Goal: Task Accomplishment & Management: Manage account settings

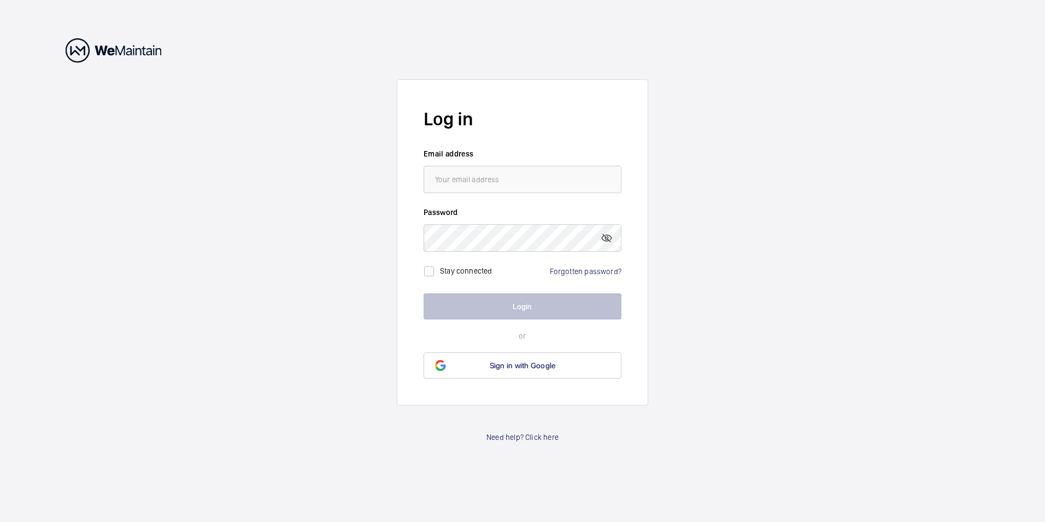
type input "[EMAIL_ADDRESS][DOMAIN_NAME]"
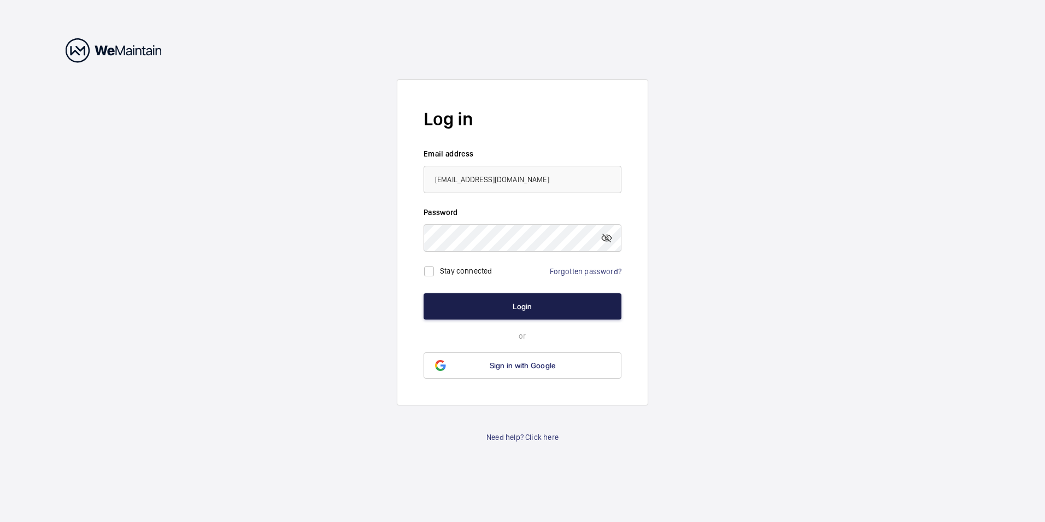
click at [563, 316] on button "Login" at bounding box center [523, 306] width 198 height 26
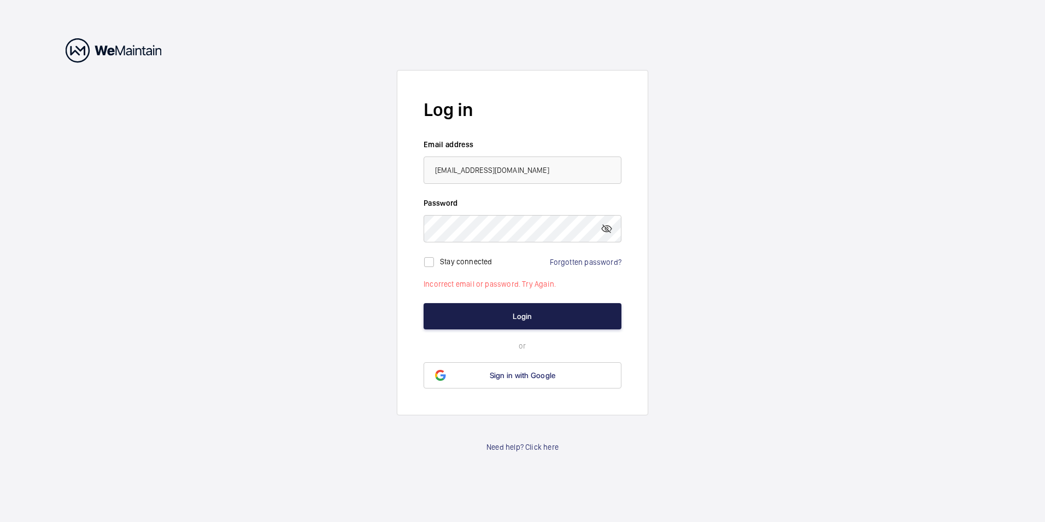
click at [552, 318] on button "Login" at bounding box center [523, 316] width 198 height 26
click at [395, 227] on wm-front-auth-container "Log in Email address chanhwee.loh@engie.com Password Stay connected Forgotten p…" at bounding box center [522, 261] width 1045 height 522
click at [535, 321] on button "Login" at bounding box center [523, 316] width 198 height 26
click at [599, 262] on link "Forgotten password?" at bounding box center [586, 261] width 72 height 9
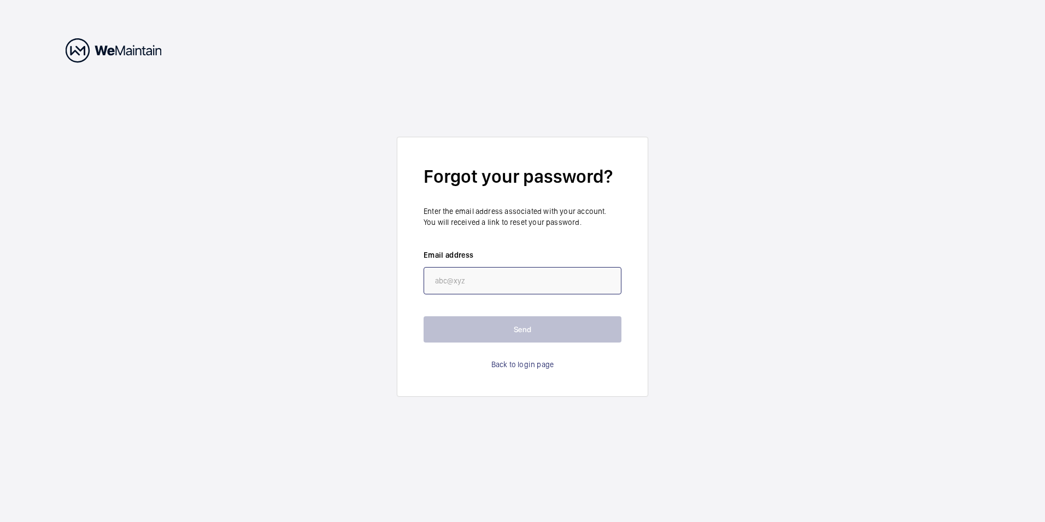
click at [538, 282] on input "email" at bounding box center [523, 280] width 198 height 27
type input "[EMAIL_ADDRESS][DOMAIN_NAME]"
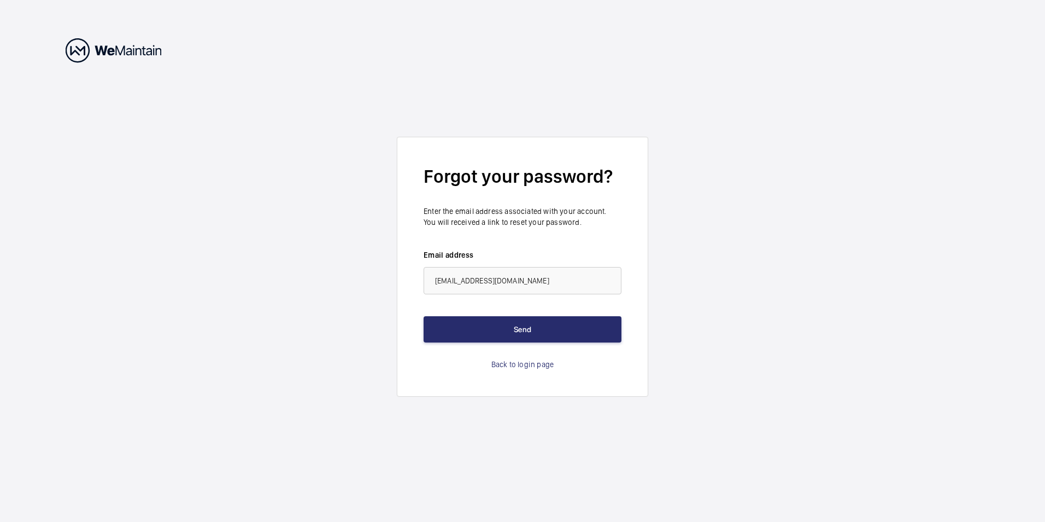
click at [700, 275] on wm-front-auth-container "Forgot your password? Enter the email address associated with your account. You…" at bounding box center [522, 261] width 1045 height 522
click at [520, 331] on button "Send" at bounding box center [523, 329] width 198 height 26
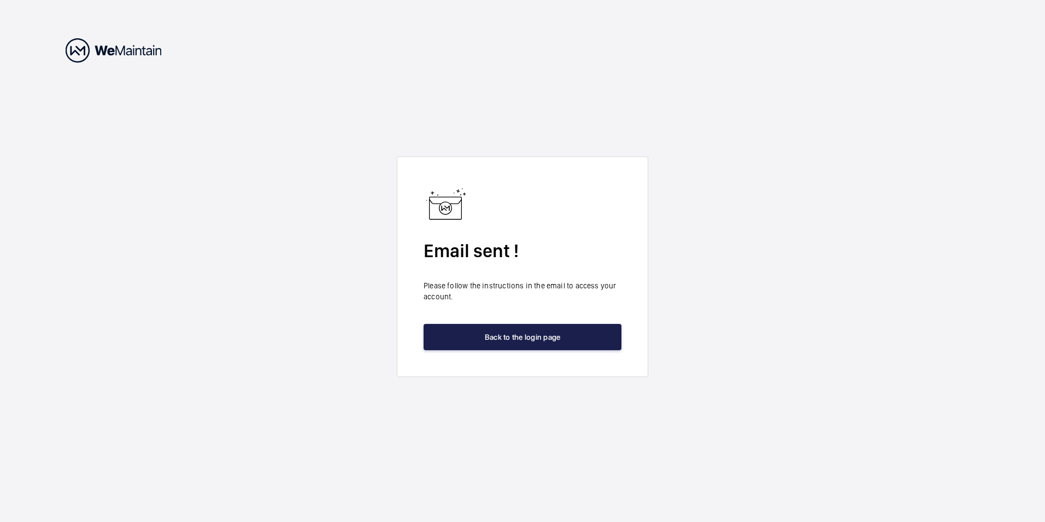
click at [544, 337] on button "Back to the login page" at bounding box center [523, 337] width 198 height 26
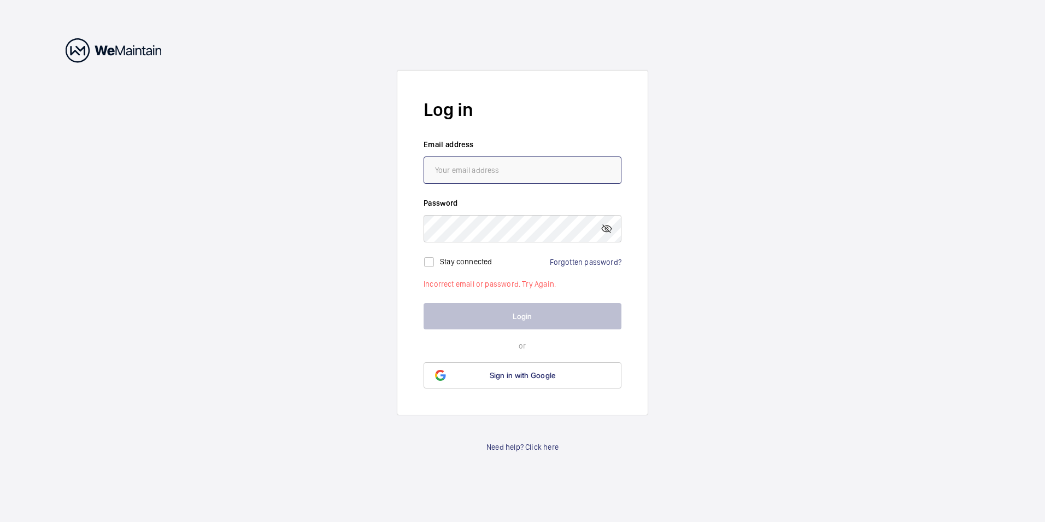
click at [507, 174] on input "email" at bounding box center [523, 169] width 198 height 27
type input "[EMAIL_ADDRESS][DOMAIN_NAME]"
click at [698, 211] on wm-front-auth-container "Log in Email address chanhwee.loh@engie.com Password Stay connected Forgotten p…" at bounding box center [522, 261] width 1045 height 522
click at [575, 265] on link "Forgotten password?" at bounding box center [586, 261] width 72 height 9
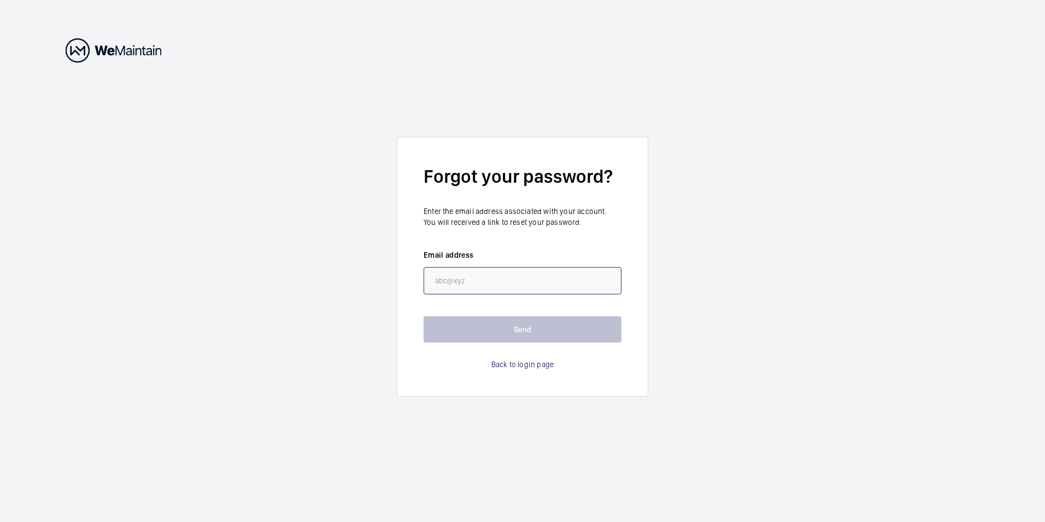
click at [541, 278] on input "email" at bounding box center [523, 280] width 198 height 27
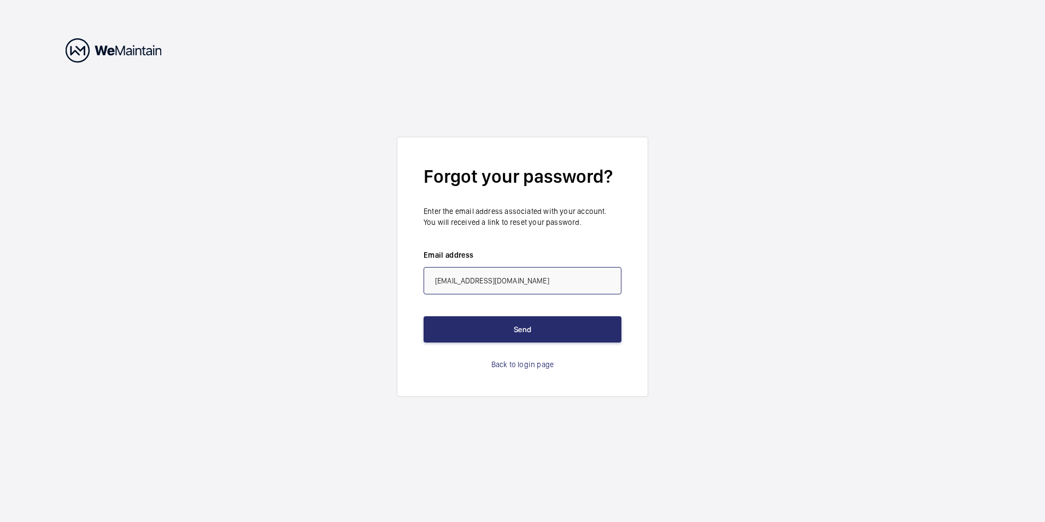
type input "[EMAIL_ADDRESS][DOMAIN_NAME]"
click at [694, 330] on wm-front-auth-container "Forgot your password? Enter the email address associated with your account. You…" at bounding box center [522, 261] width 1045 height 522
click at [524, 331] on button "Send" at bounding box center [523, 329] width 198 height 26
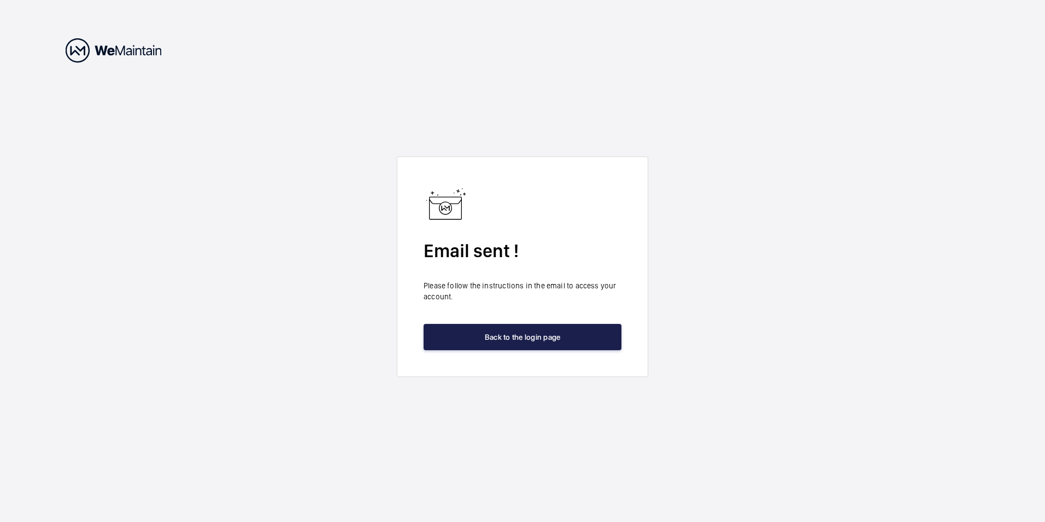
click at [531, 334] on button "Back to the login page" at bounding box center [523, 337] width 198 height 26
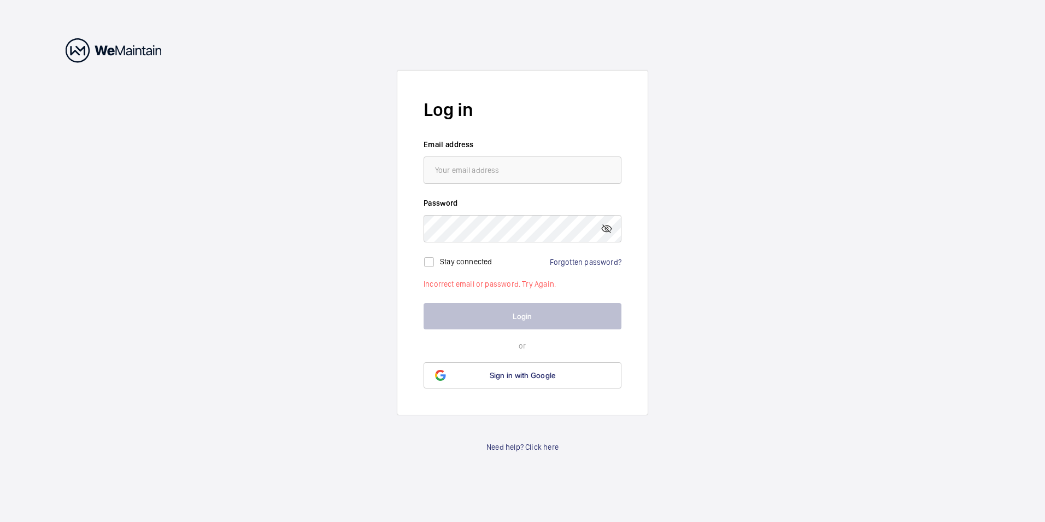
click at [777, 220] on wm-front-auth-container "Log in Email address Password Stay connected Forgotten password? Incorrect emai…" at bounding box center [522, 261] width 1045 height 522
click at [746, 259] on wm-front-auth-container "Log in Email address Password Stay connected Forgotten password? Incorrect emai…" at bounding box center [522, 261] width 1045 height 522
click at [735, 238] on wm-front-auth-container "Log in Email address Password Stay connected Forgotten password? Incorrect emai…" at bounding box center [522, 261] width 1045 height 522
click at [733, 252] on wm-front-auth-container "Log in Email address Password Stay connected Forgotten password? Incorrect emai…" at bounding box center [522, 261] width 1045 height 522
click at [487, 175] on input "email" at bounding box center [523, 169] width 198 height 27
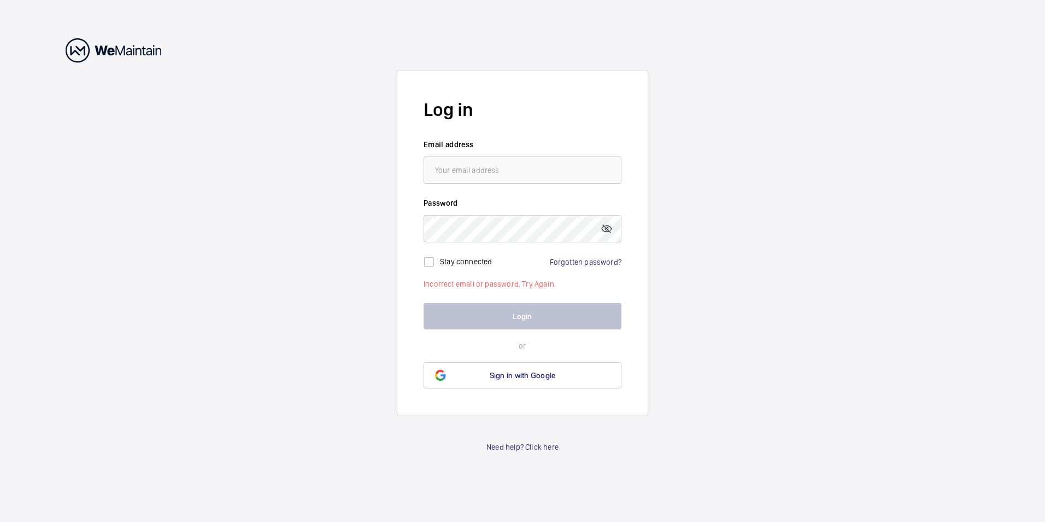
drag, startPoint x: 249, startPoint y: 405, endPoint x: 247, endPoint y: 440, distance: 35.0
click at [249, 405] on wm-front-auth-container "Log in Email address Password Stay connected Forgotten password? Incorrect emai…" at bounding box center [522, 261] width 1045 height 522
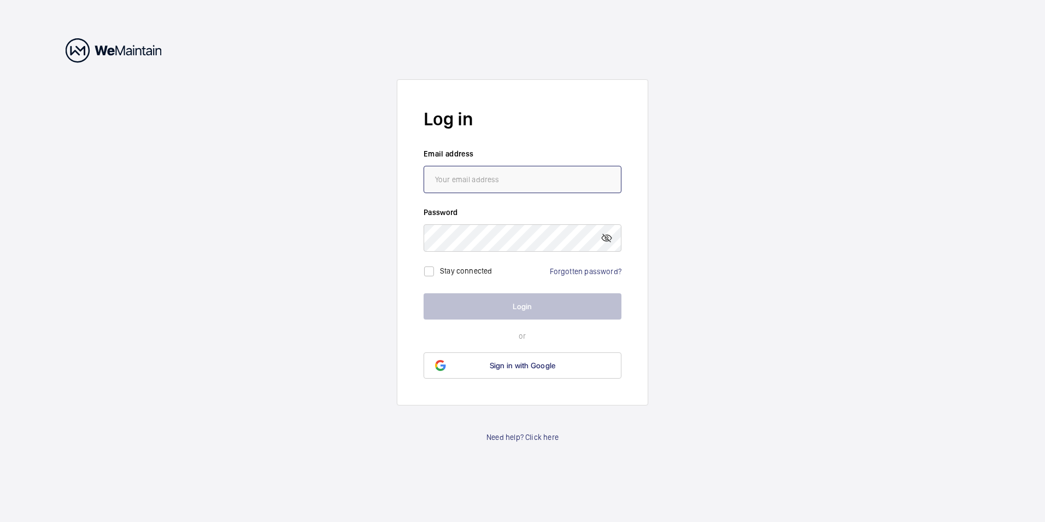
click at [522, 188] on input "email" at bounding box center [523, 179] width 198 height 27
type input "[EMAIL_ADDRESS][DOMAIN_NAME]"
click at [709, 200] on wm-front-auth-container "Log in Email address [EMAIL_ADDRESS][DOMAIN_NAME] Password Stay connected Forgo…" at bounding box center [522, 261] width 1045 height 522
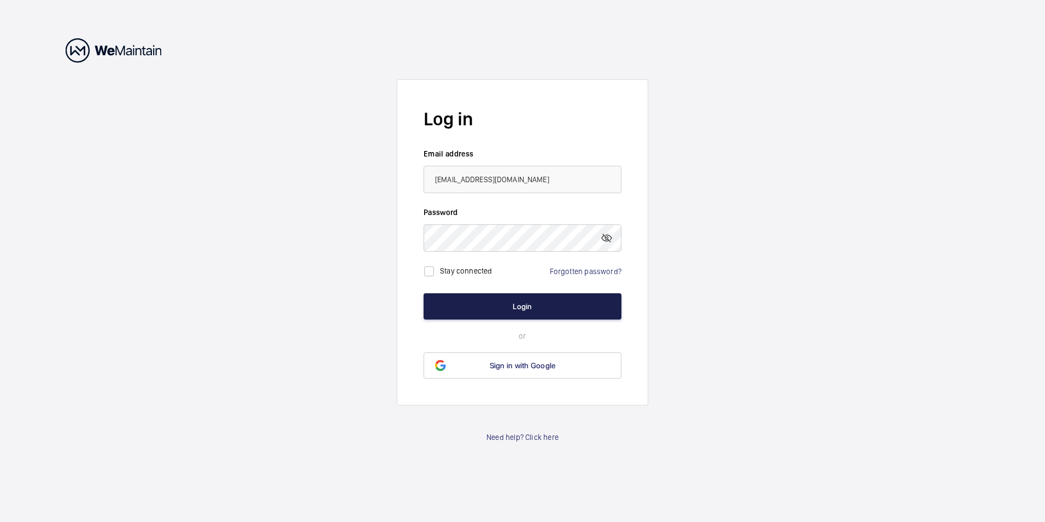
click at [560, 306] on button "Login" at bounding box center [523, 306] width 198 height 26
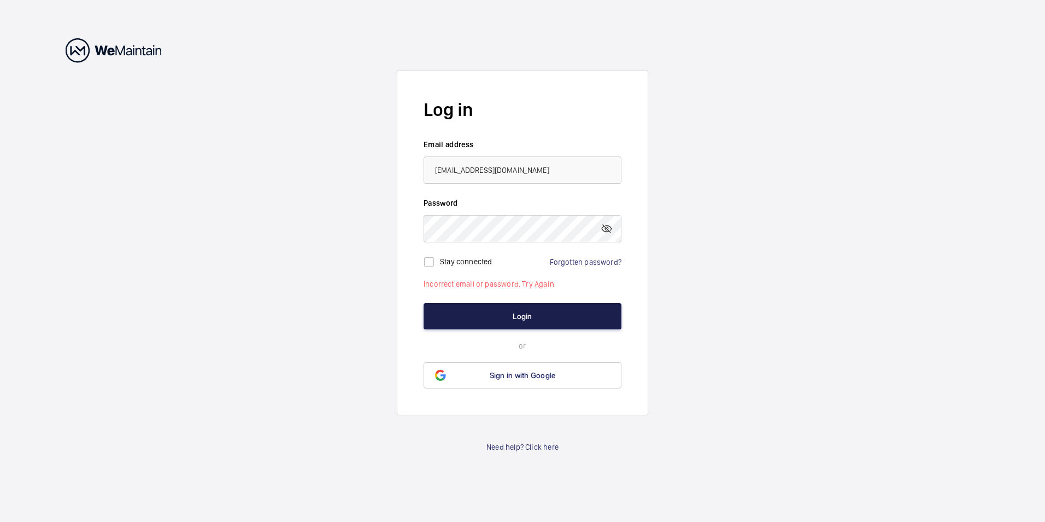
click at [520, 314] on button "Login" at bounding box center [523, 316] width 198 height 26
click at [529, 312] on button "Login" at bounding box center [523, 316] width 198 height 26
click at [570, 315] on button "Login" at bounding box center [523, 316] width 198 height 26
click at [535, 315] on button "Login" at bounding box center [523, 316] width 198 height 26
click at [542, 449] on link "Need help? Click here" at bounding box center [523, 446] width 72 height 11
